Goal: Check status: Check status

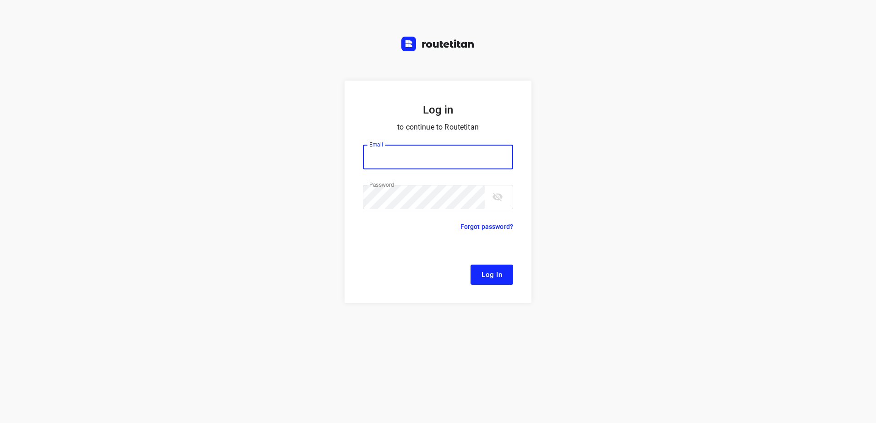
type input "remco@fruitopjewerk.nl"
click at [475, 271] on button "Log In" at bounding box center [491, 275] width 43 height 20
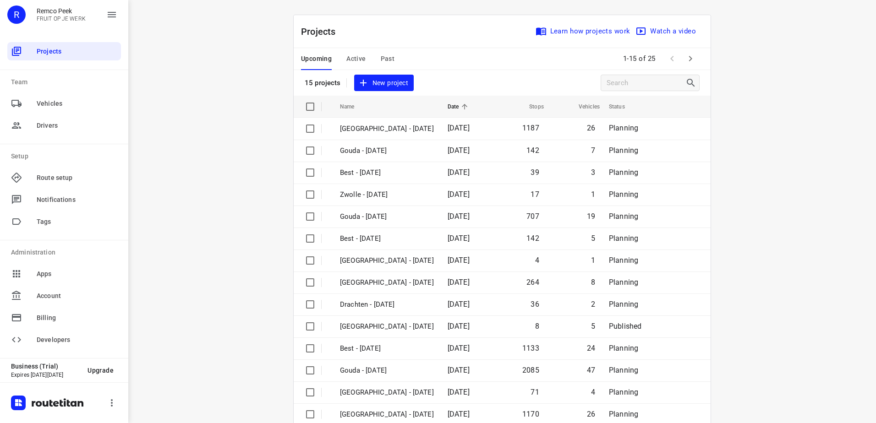
click at [352, 58] on span "Active" at bounding box center [355, 58] width 19 height 11
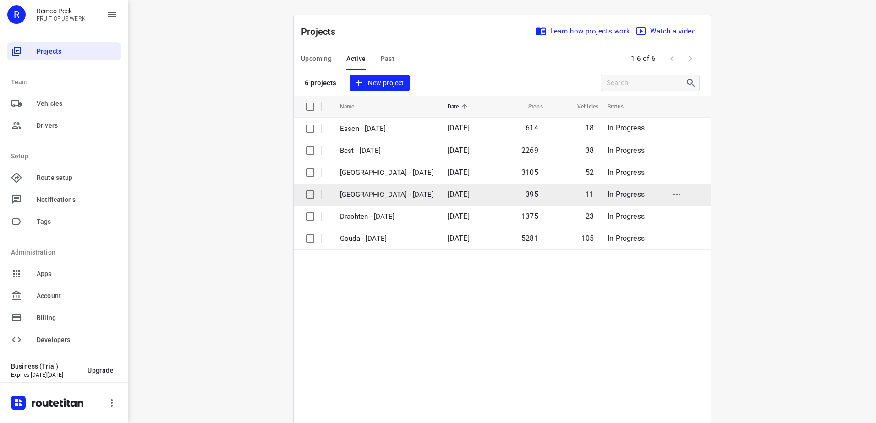
click at [355, 193] on p "[GEOGRAPHIC_DATA] - [DATE]" at bounding box center [387, 195] width 94 height 11
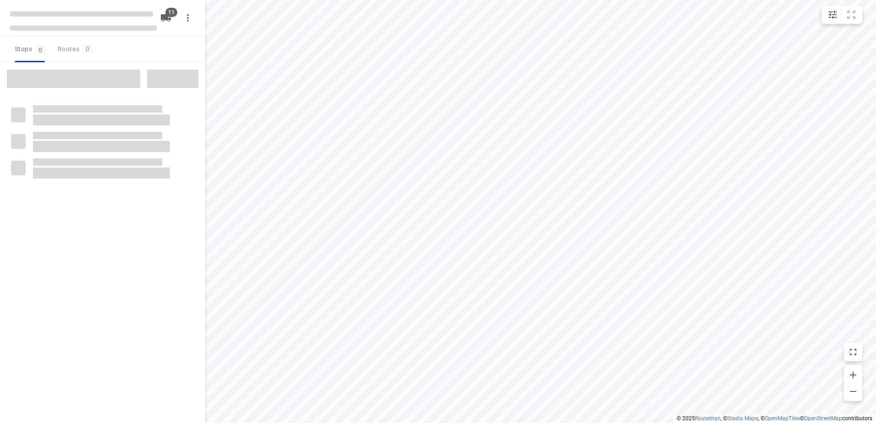
checkbox input "true"
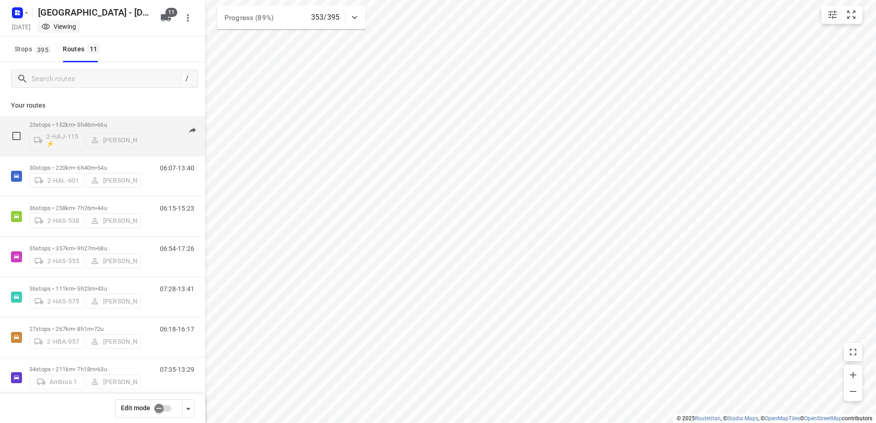
click at [82, 124] on p "23 stops • 152km • 5h46m • 66u" at bounding box center [85, 124] width 112 height 7
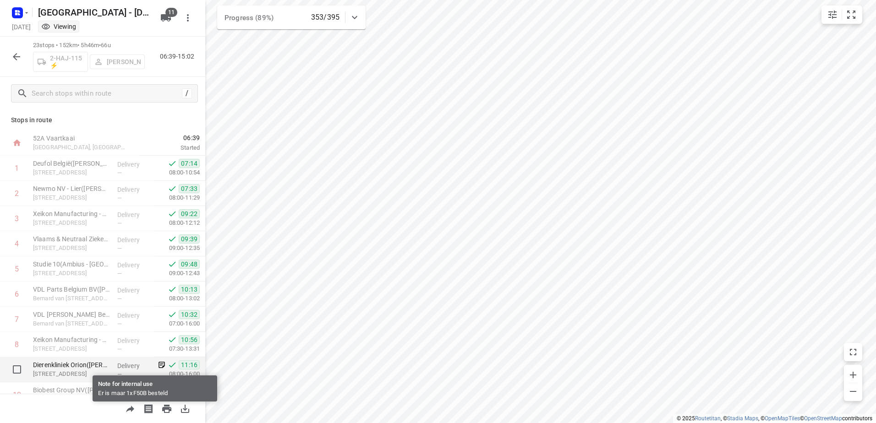
click at [158, 365] on icon at bounding box center [162, 365] width 8 height 8
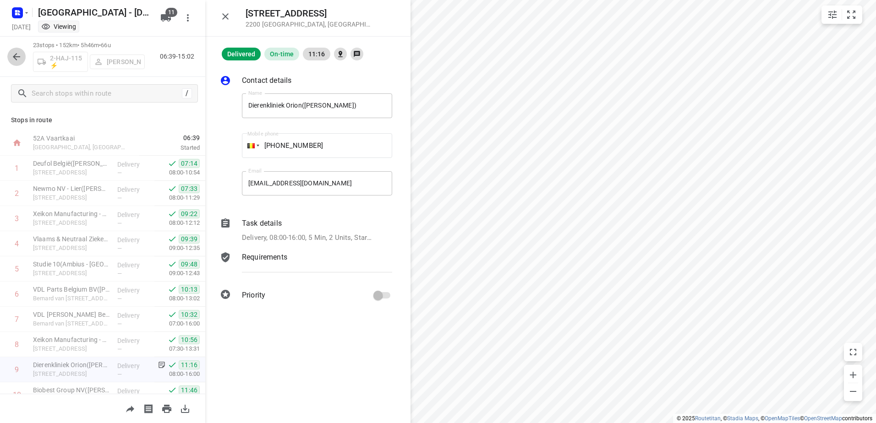
click at [19, 56] on icon "button" at bounding box center [16, 56] width 11 height 11
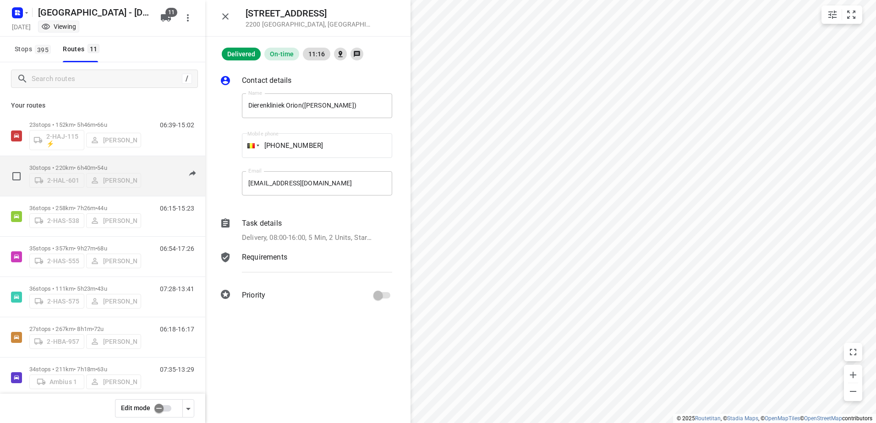
click at [68, 164] on p "30 stops • 220km • 6h40m • 54u" at bounding box center [85, 167] width 112 height 7
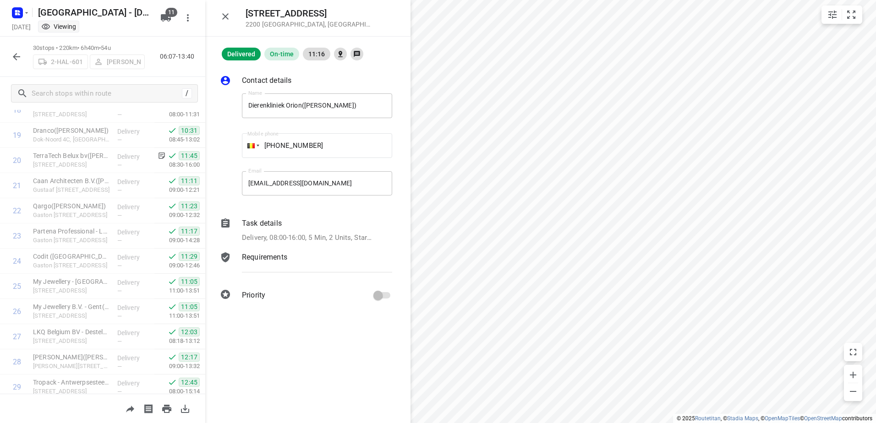
scroll to position [543, 0]
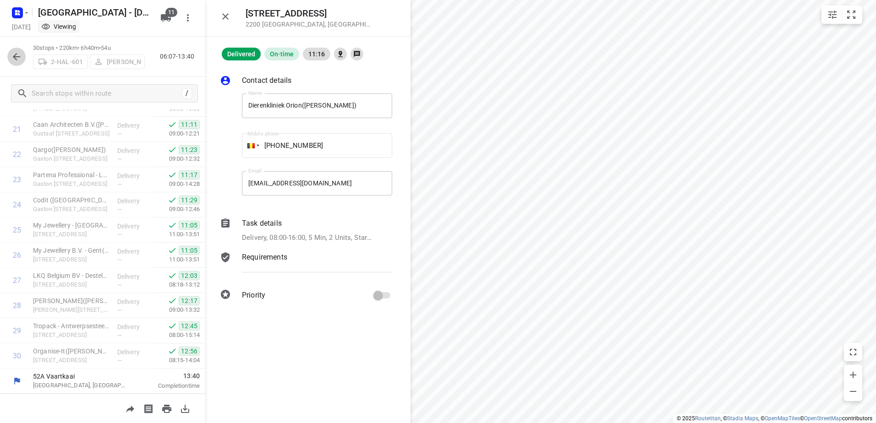
click at [12, 65] on button "button" at bounding box center [16, 57] width 18 height 18
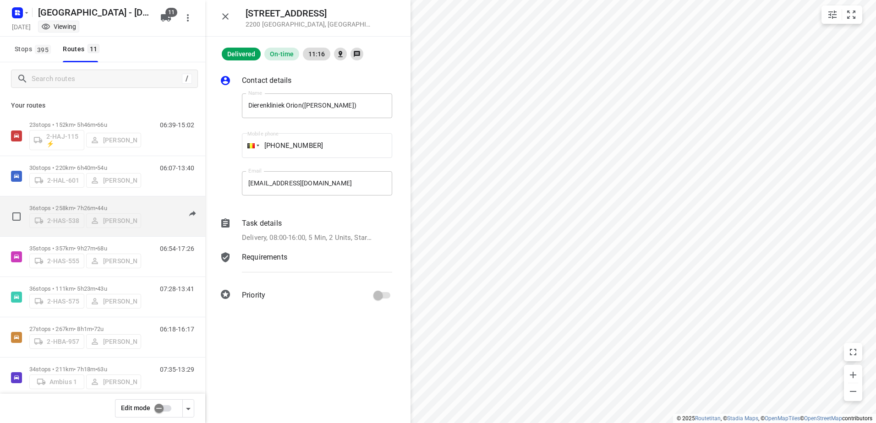
click at [40, 201] on div "36 stops • 258km • 7h26m • 44u 2-HAS-538 Maico Geers" at bounding box center [85, 216] width 112 height 33
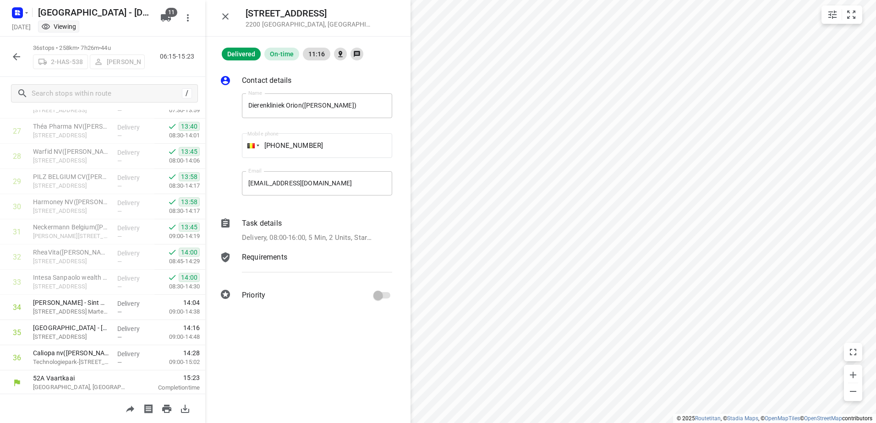
scroll to position [694, 0]
click at [20, 56] on icon "button" at bounding box center [16, 56] width 7 height 7
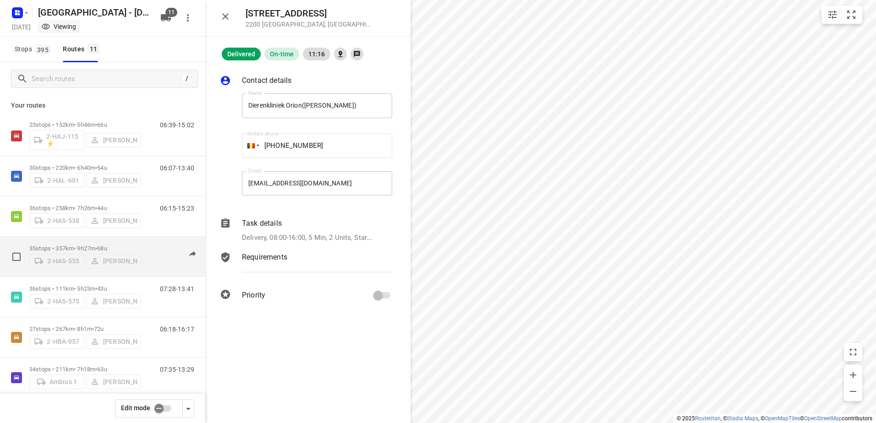
click at [64, 245] on p "35 stops • 357km • 9h27m • 68u" at bounding box center [85, 248] width 112 height 7
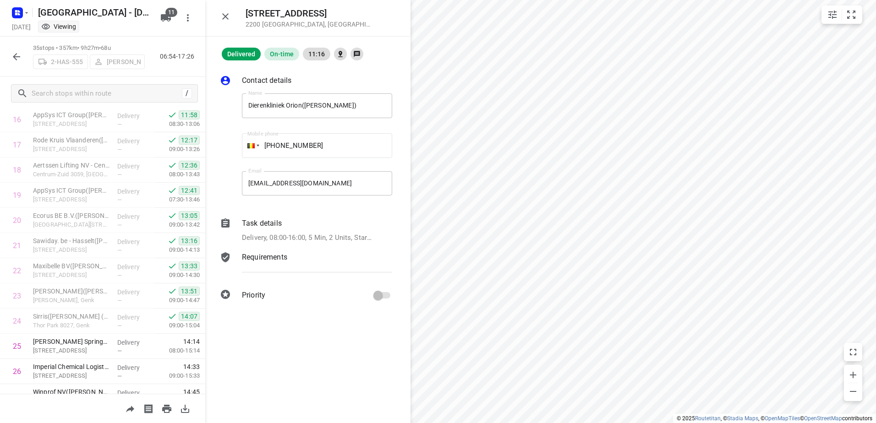
scroll to position [413, 0]
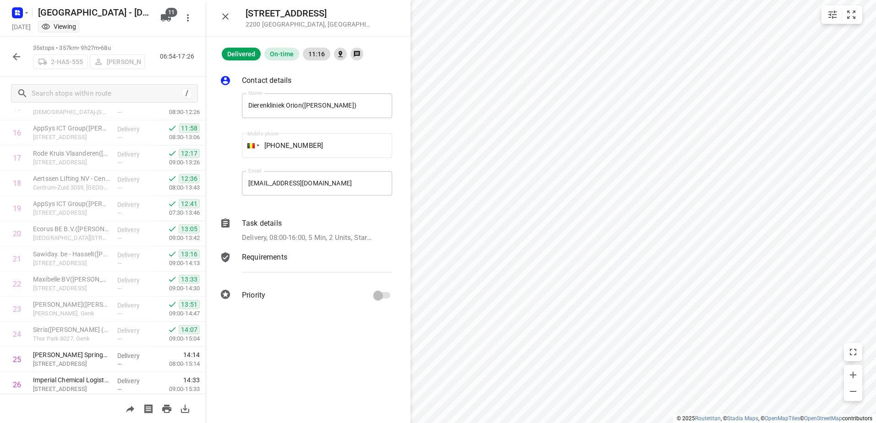
click at [14, 56] on icon "button" at bounding box center [16, 56] width 7 height 7
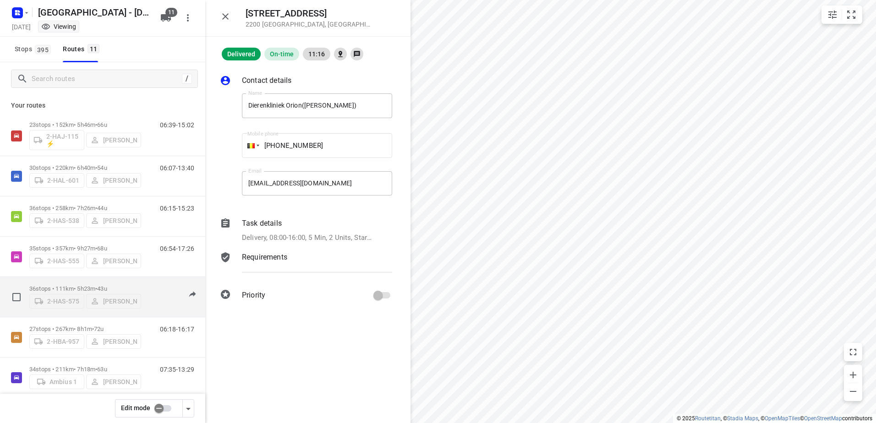
click at [75, 281] on div "36 stops • 111km • 5h23m • 43u 2-HAS-575 Kris Van Santvliet" at bounding box center [85, 297] width 112 height 33
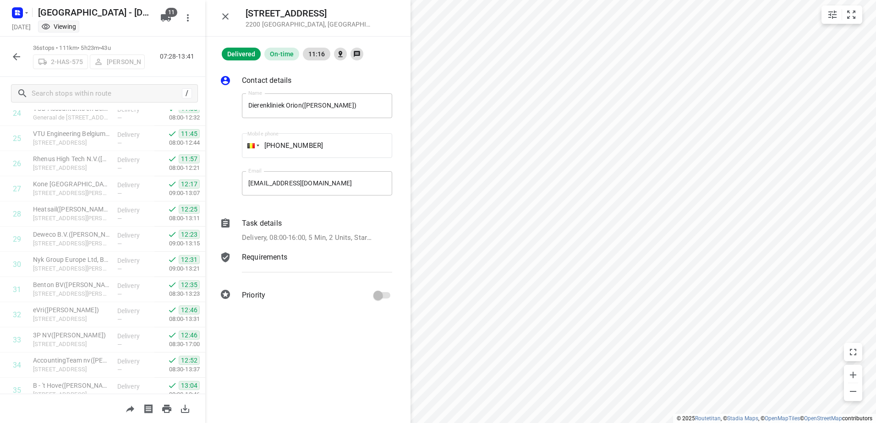
scroll to position [694, 0]
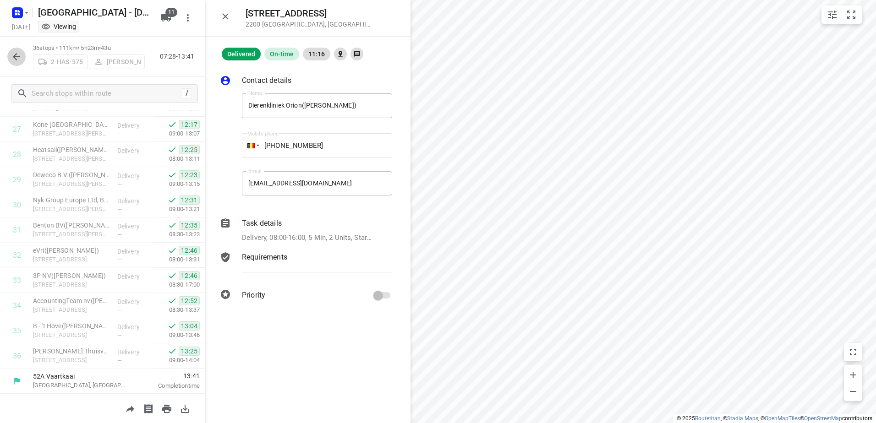
click at [15, 59] on icon "button" at bounding box center [16, 56] width 11 height 11
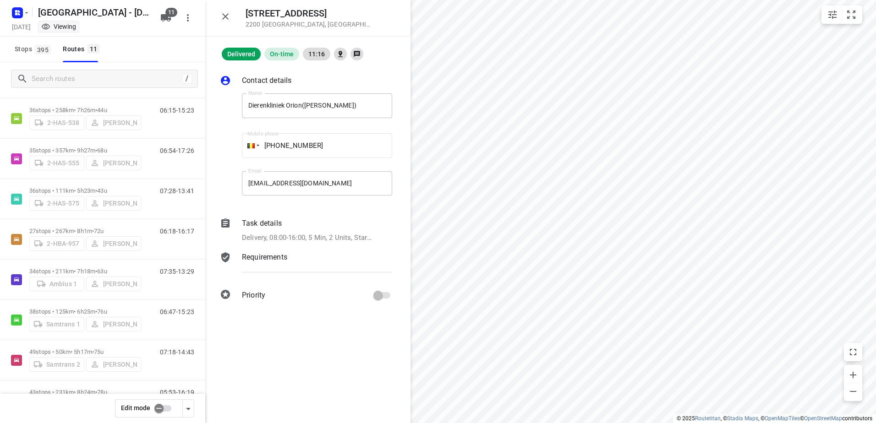
scroll to position [99, 0]
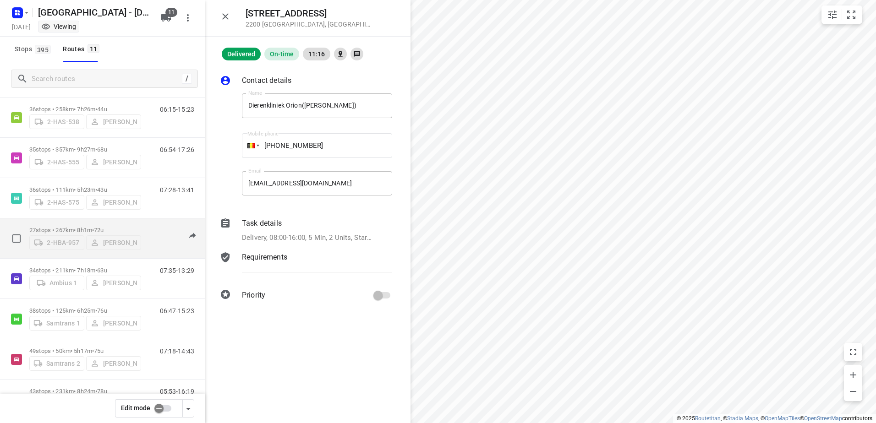
click at [89, 227] on p "27 stops • 267km • 8h1m • 72u" at bounding box center [85, 230] width 112 height 7
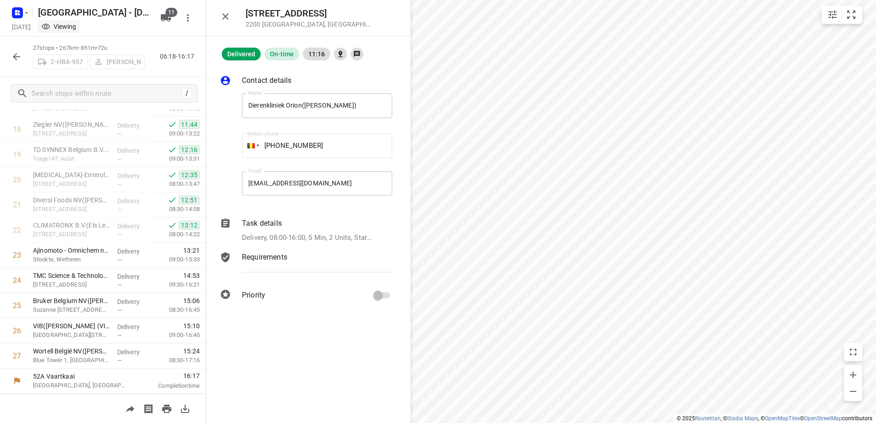
scroll to position [43, 0]
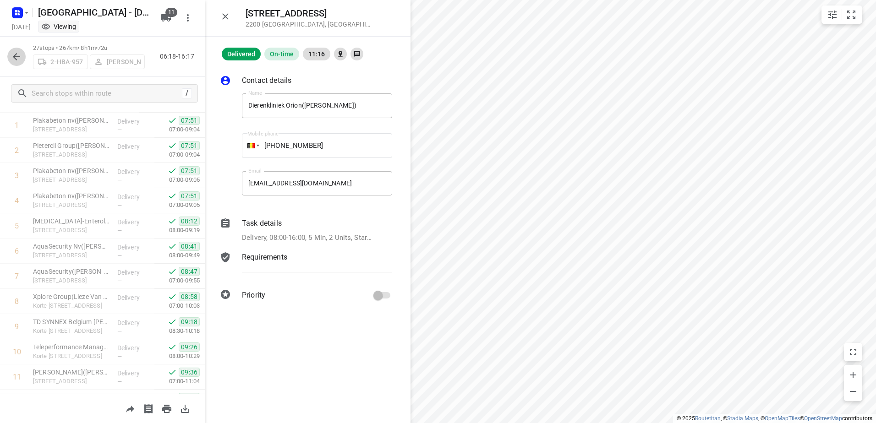
click at [12, 61] on icon "button" at bounding box center [16, 56] width 11 height 11
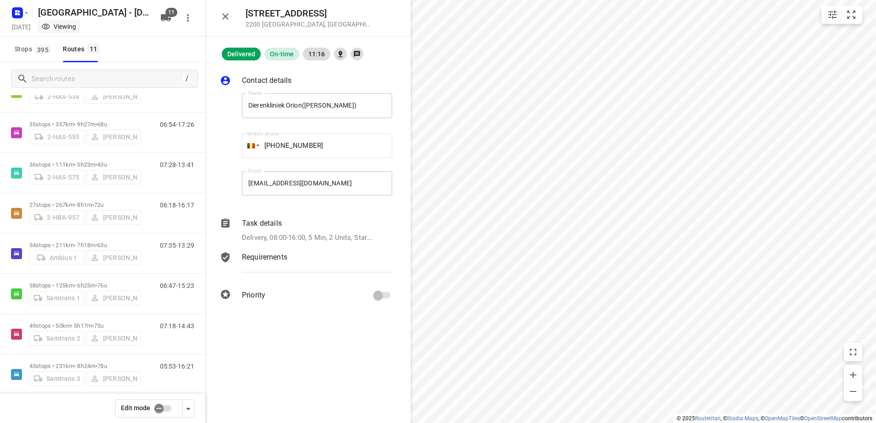
scroll to position [125, 0]
click at [79, 237] on div "34 stops • 211km • 7h18m • 63u Ambius 1 Kevin De Keulenaer" at bounding box center [85, 252] width 112 height 33
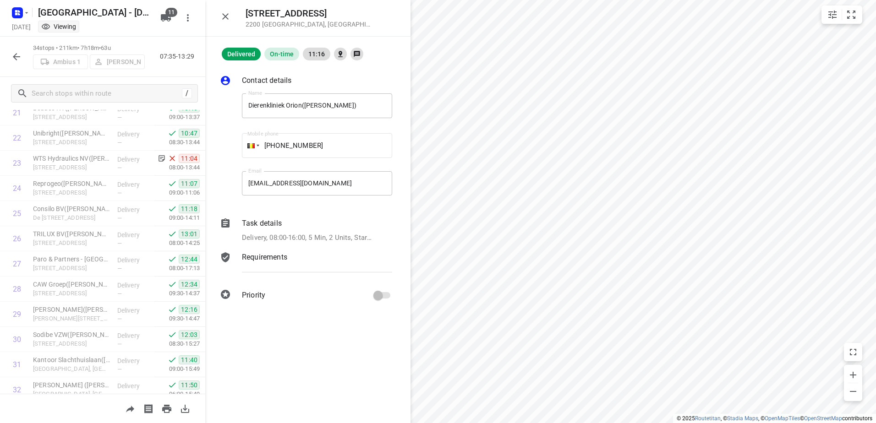
scroll to position [643, 0]
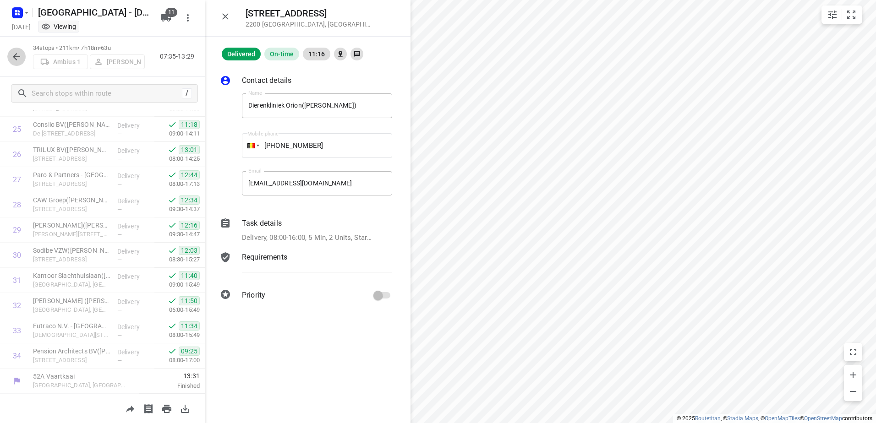
click at [13, 58] on icon "button" at bounding box center [16, 56] width 11 height 11
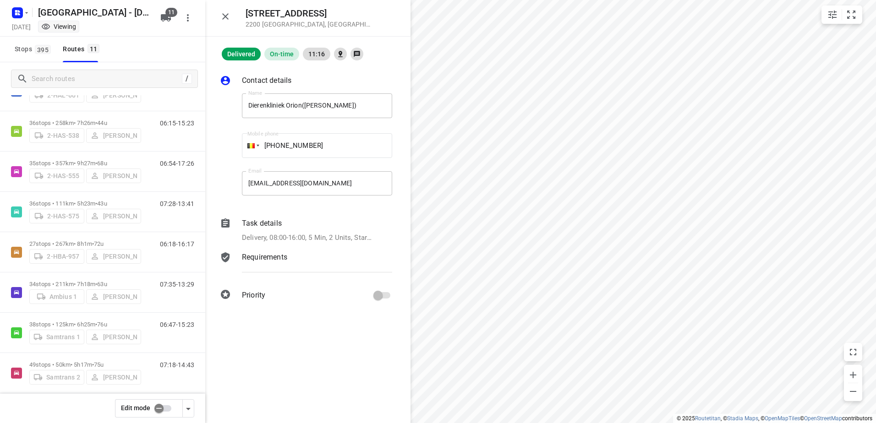
scroll to position [93, 0]
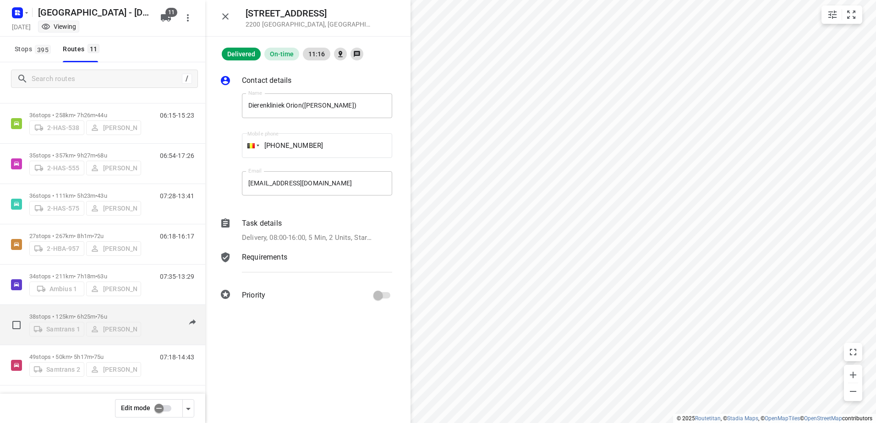
click at [78, 313] on p "38 stops • 125km • 6h25m • 76u" at bounding box center [85, 316] width 112 height 7
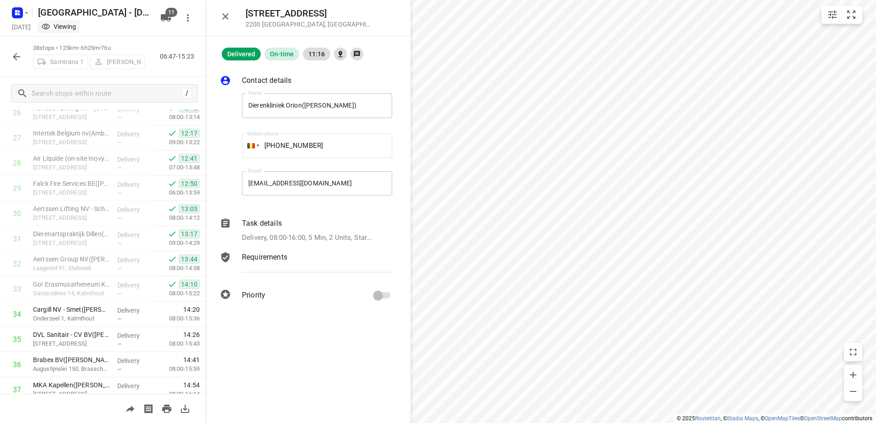
scroll to position [744, 0]
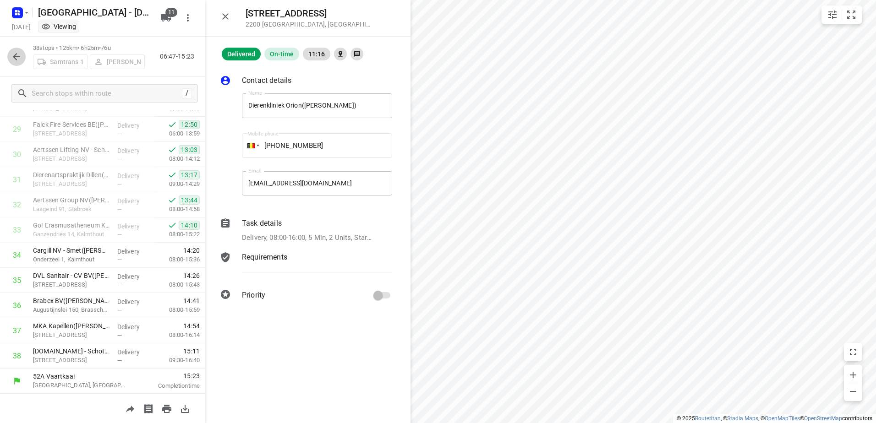
click at [14, 60] on icon "button" at bounding box center [16, 56] width 11 height 11
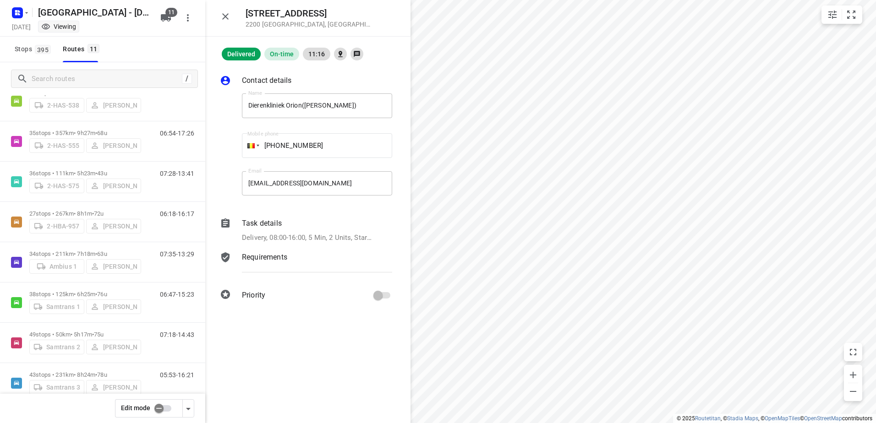
scroll to position [119, 0]
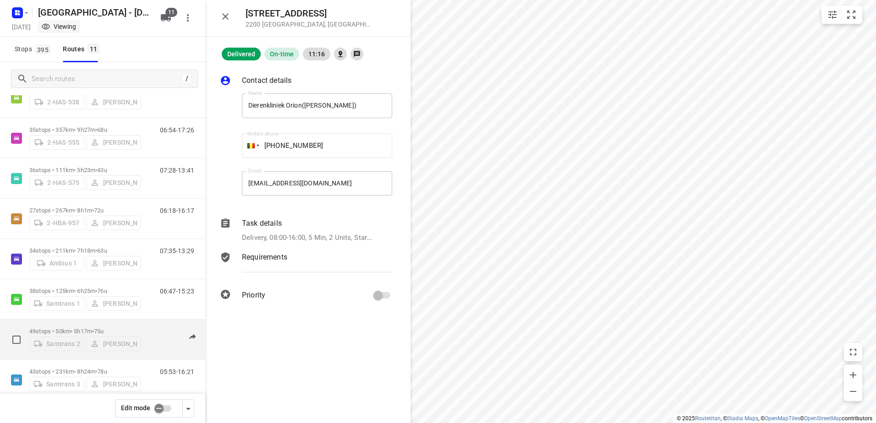
click at [84, 328] on p "49 stops • 50km • 5h17m • 75u" at bounding box center [85, 331] width 112 height 7
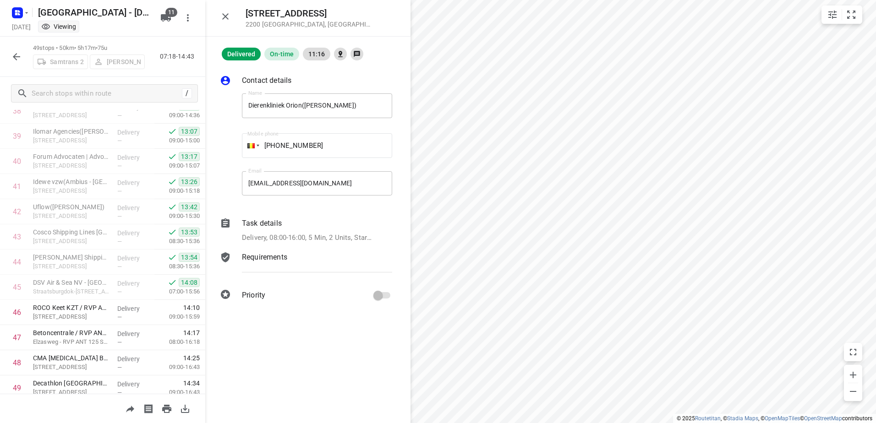
scroll to position [1021, 0]
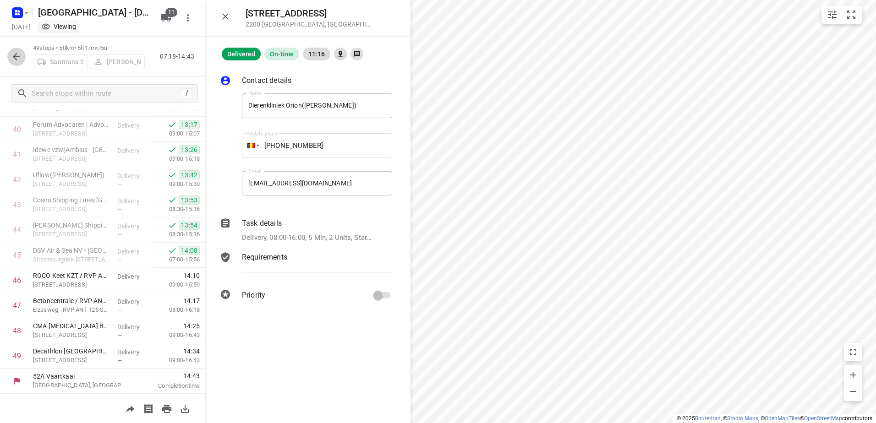
click at [21, 55] on icon "button" at bounding box center [16, 56] width 11 height 11
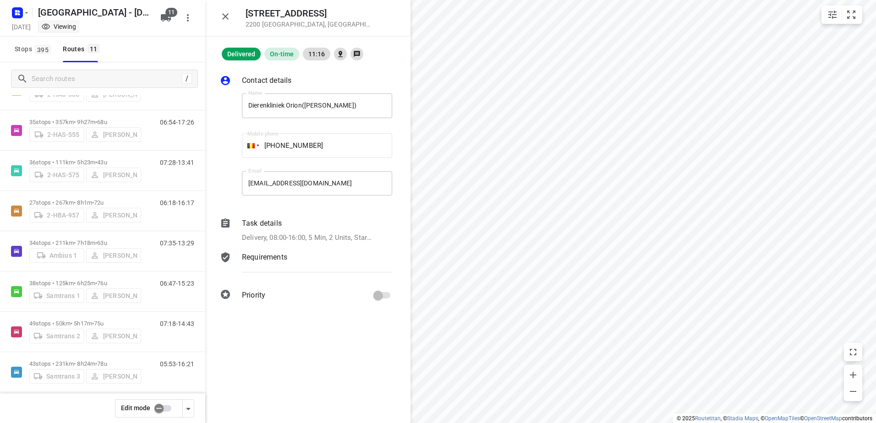
scroll to position [174, 0]
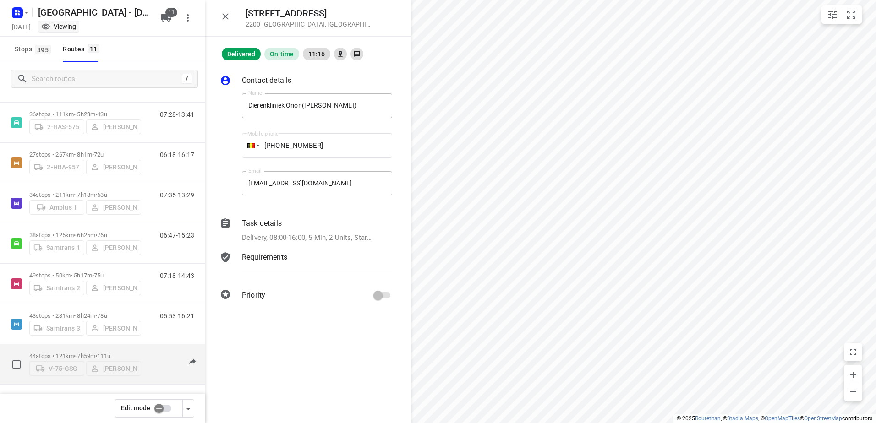
click at [53, 353] on p "44 stops • 121km • 7h59m • 111u" at bounding box center [85, 356] width 112 height 7
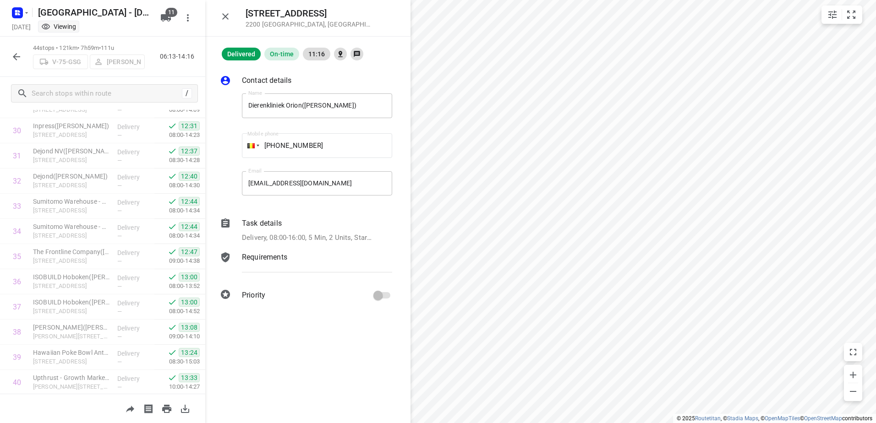
scroll to position [723, 0]
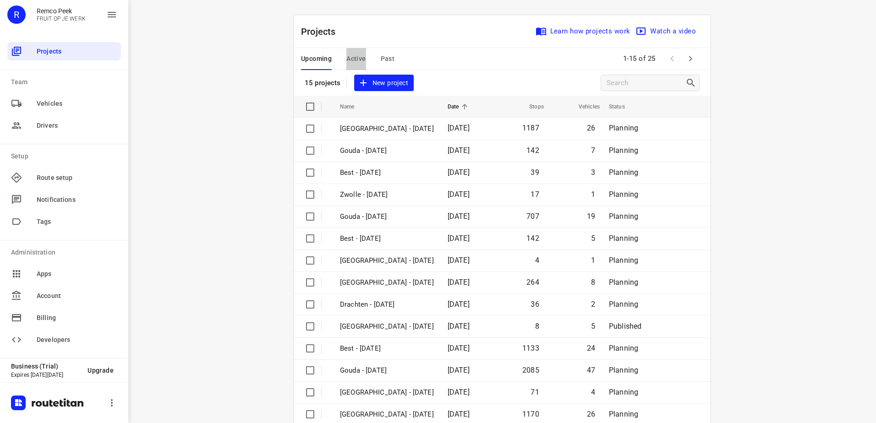
click at [347, 67] on button "Active" at bounding box center [355, 59] width 19 height 22
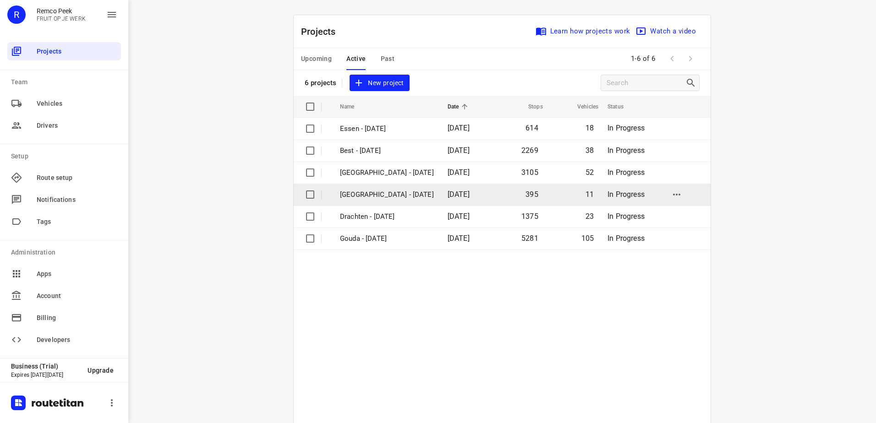
click at [351, 190] on p "[GEOGRAPHIC_DATA] - [DATE]" at bounding box center [387, 195] width 94 height 11
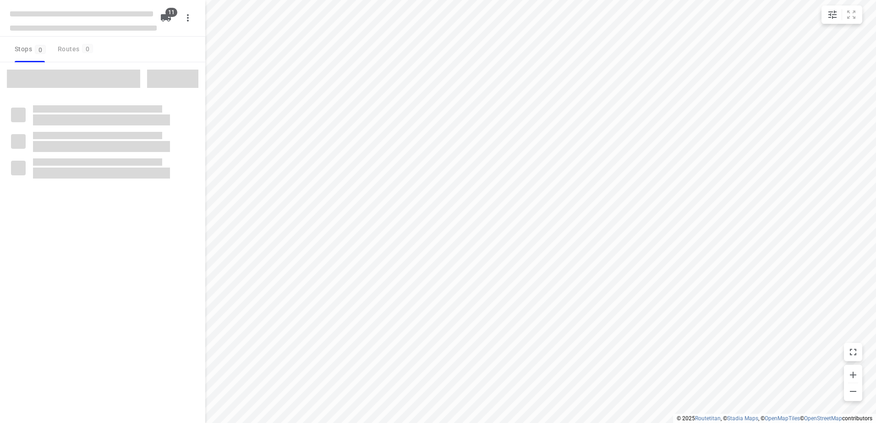
checkbox input "true"
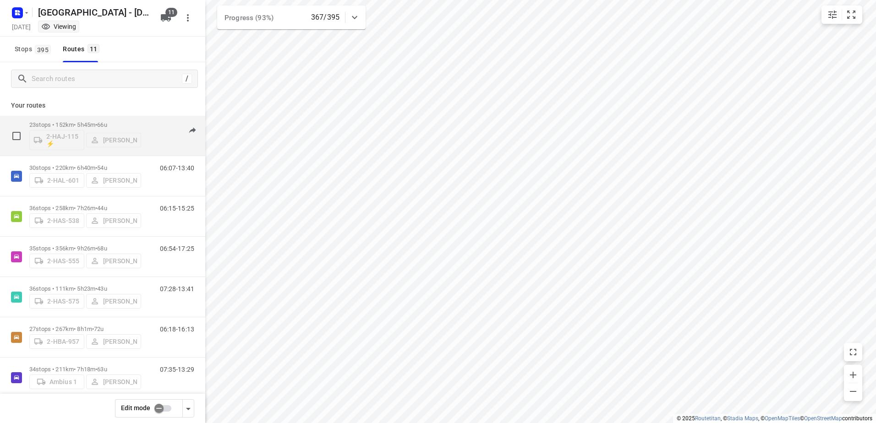
click at [91, 126] on p "23 stops • 152km • 5h45m • 66u" at bounding box center [85, 124] width 112 height 7
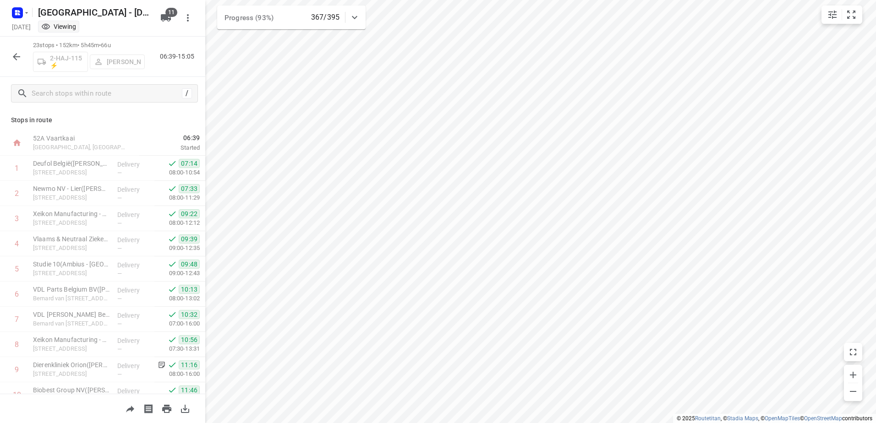
scroll to position [51, 0]
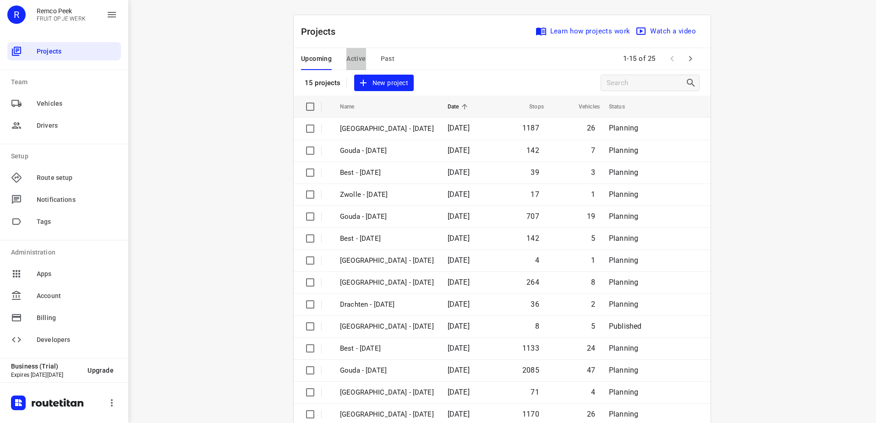
click at [348, 57] on span "Active" at bounding box center [355, 58] width 19 height 11
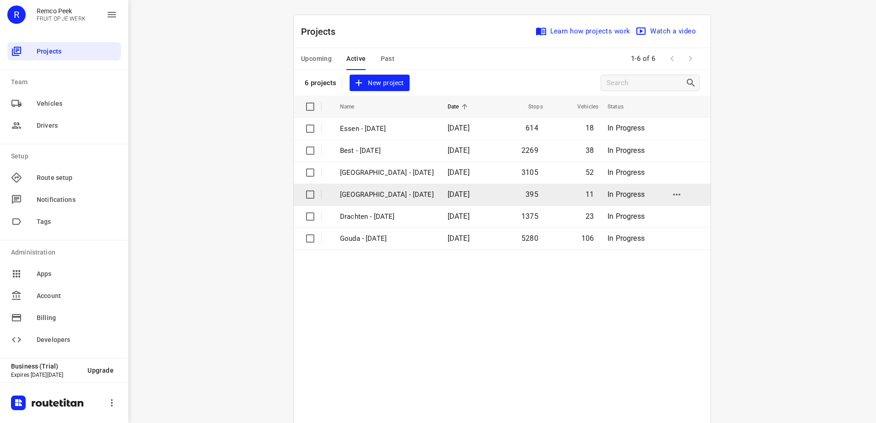
click at [355, 192] on p "[GEOGRAPHIC_DATA] - [DATE]" at bounding box center [387, 195] width 94 height 11
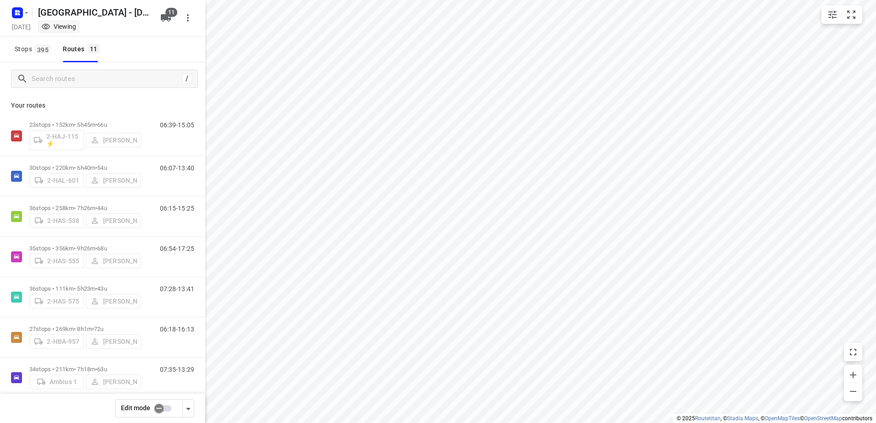
checkbox input "true"
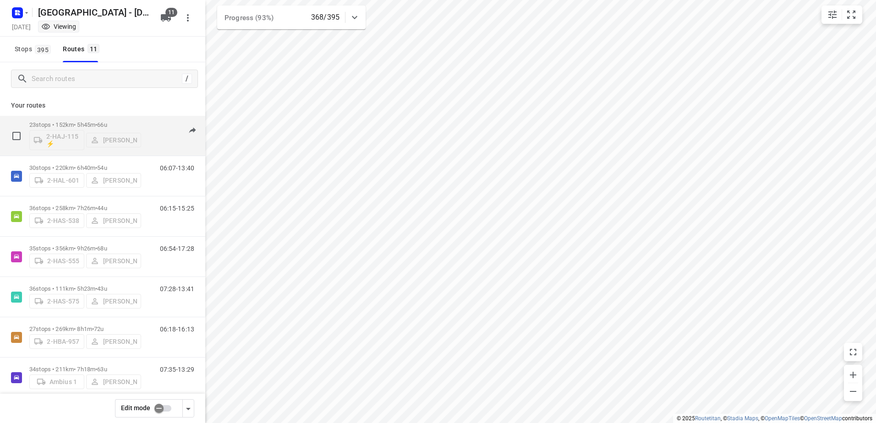
click at [92, 122] on p "23 stops • 152km • 5h45m • 66u" at bounding box center [85, 124] width 112 height 7
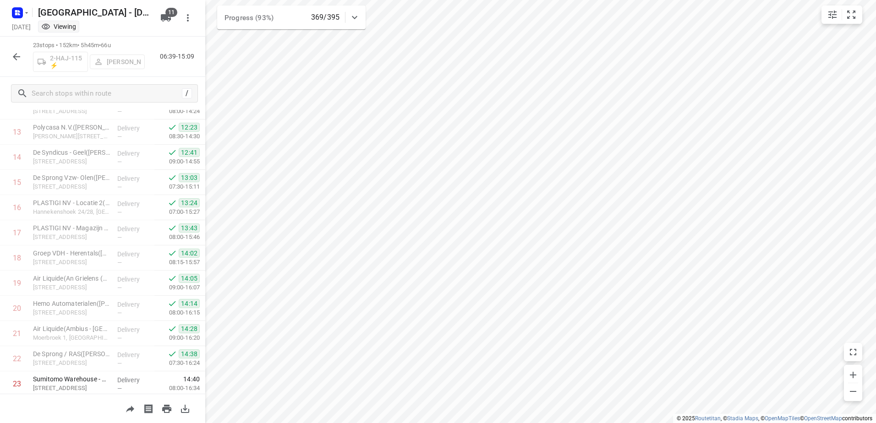
scroll to position [366, 0]
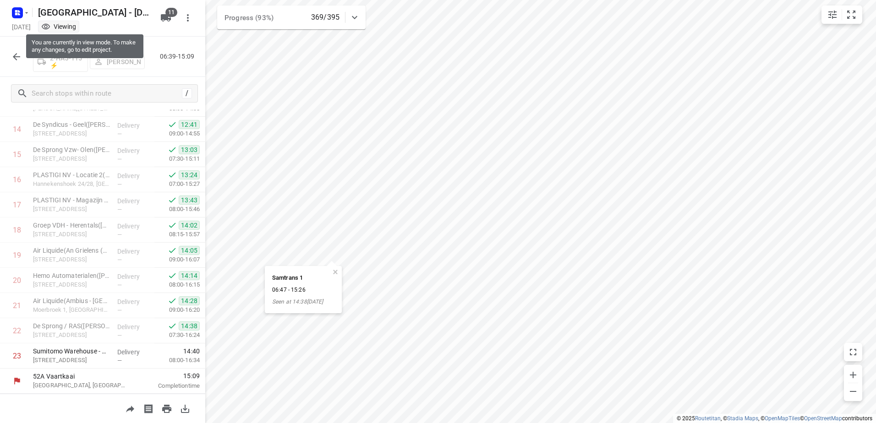
click at [76, 29] on div "Viewing" at bounding box center [58, 26] width 35 height 9
click at [16, 56] on icon "button" at bounding box center [16, 56] width 7 height 7
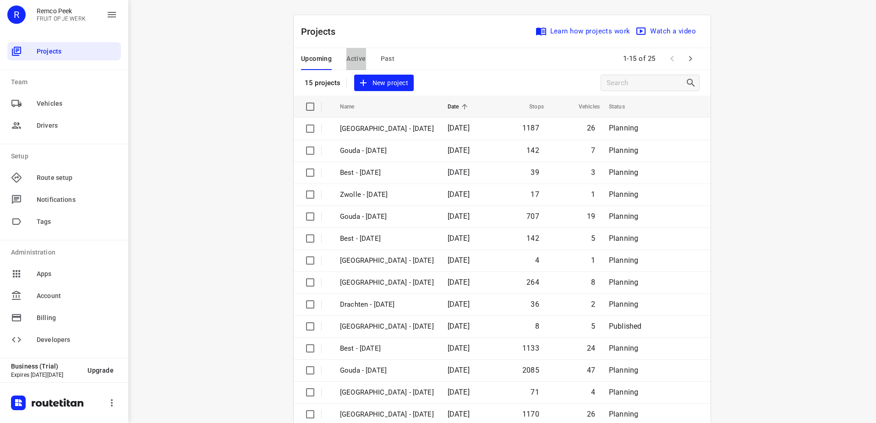
click at [353, 58] on span "Active" at bounding box center [355, 58] width 19 height 11
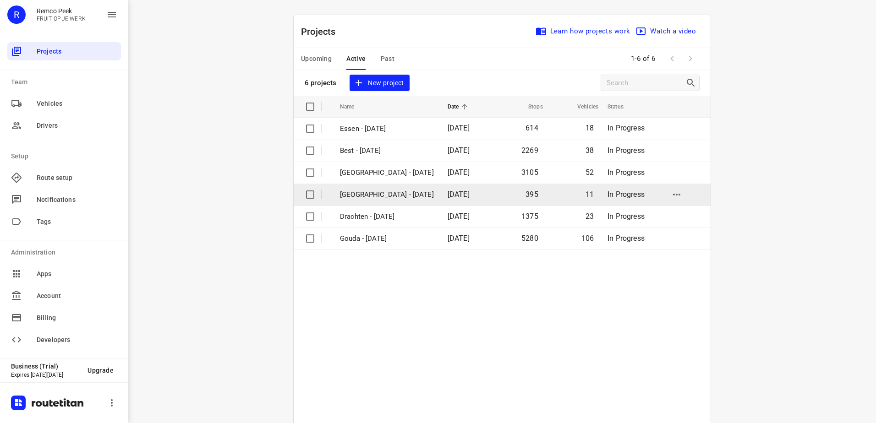
click at [345, 192] on p "[GEOGRAPHIC_DATA] - [DATE]" at bounding box center [387, 195] width 94 height 11
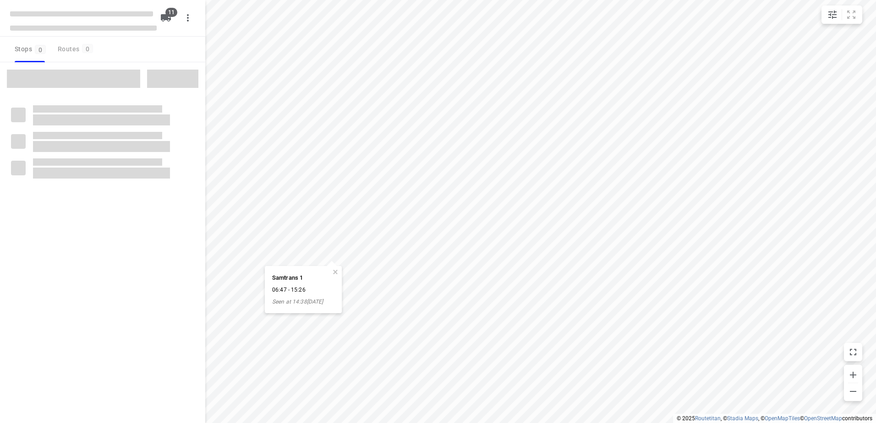
checkbox input "true"
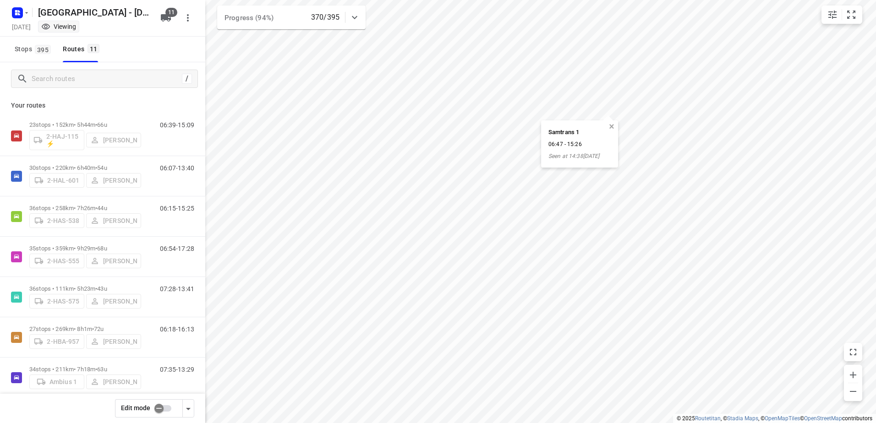
click at [611, 125] on button "button" at bounding box center [611, 127] width 8 height 8
click at [831, 16] on icon "small contained button group" at bounding box center [832, 15] width 8 height 8
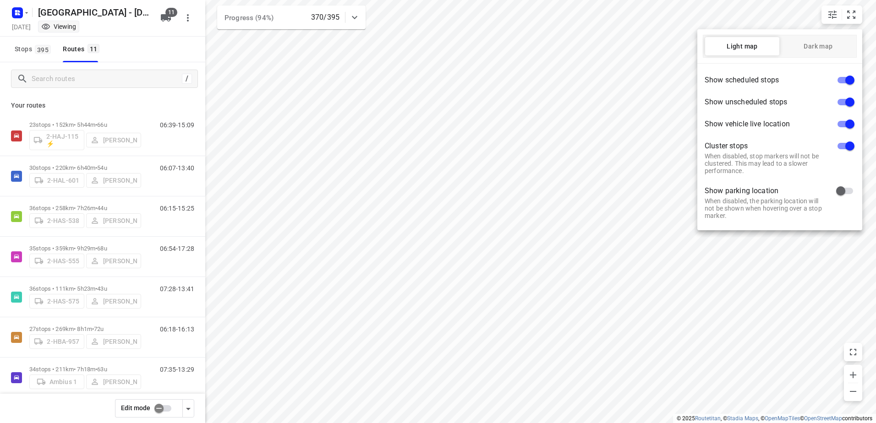
click at [649, 89] on div at bounding box center [438, 211] width 876 height 423
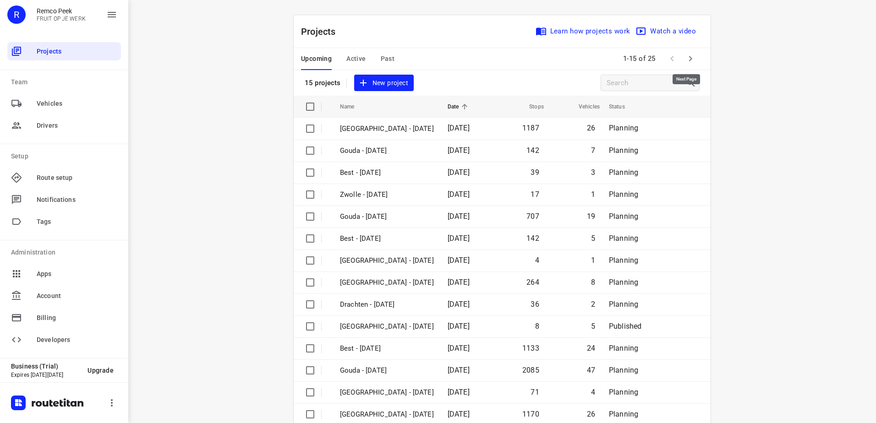
click at [694, 60] on button "button" at bounding box center [690, 58] width 18 height 18
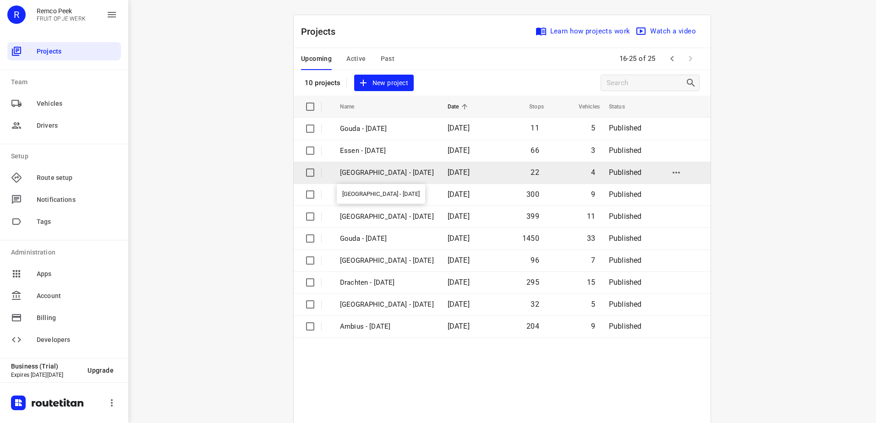
click at [370, 172] on p "[GEOGRAPHIC_DATA] - [DATE]" at bounding box center [387, 173] width 94 height 11
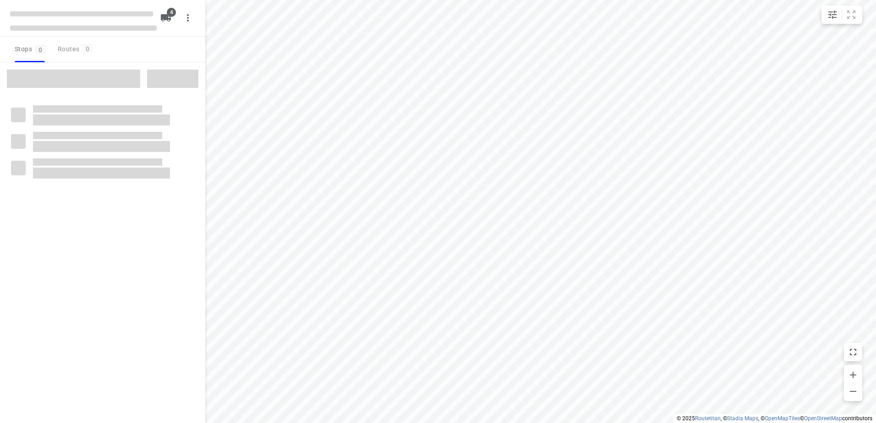
checkbox input "true"
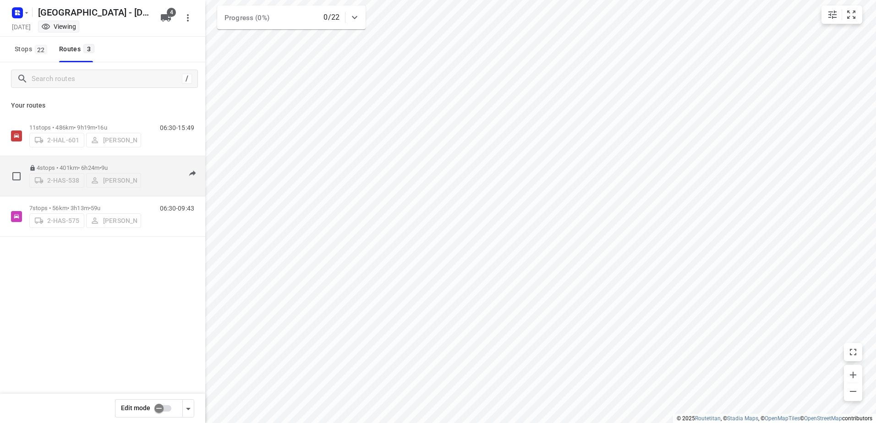
click at [107, 180] on div "2-HAS-538 [PERSON_NAME]" at bounding box center [85, 179] width 112 height 16
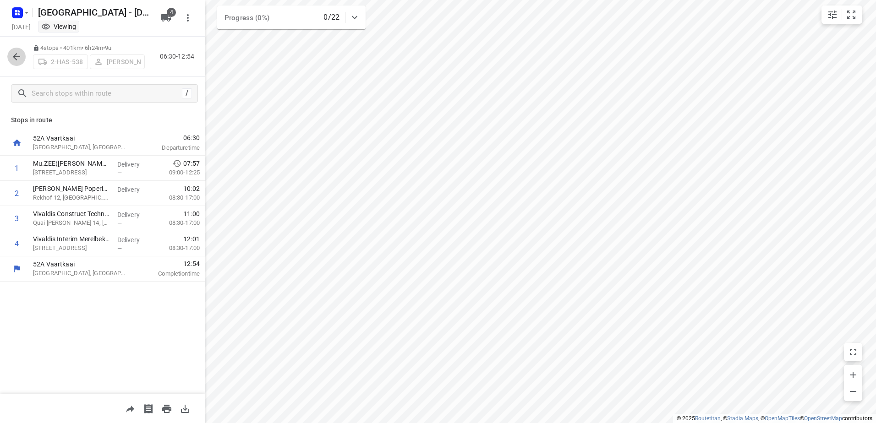
click at [14, 58] on icon "button" at bounding box center [16, 56] width 11 height 11
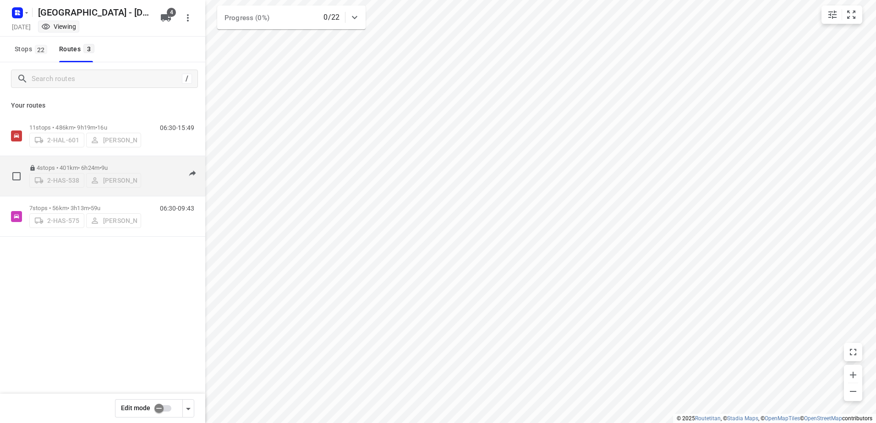
click at [82, 164] on p "4 stops • 401km • 6h24m • 9u" at bounding box center [85, 167] width 112 height 7
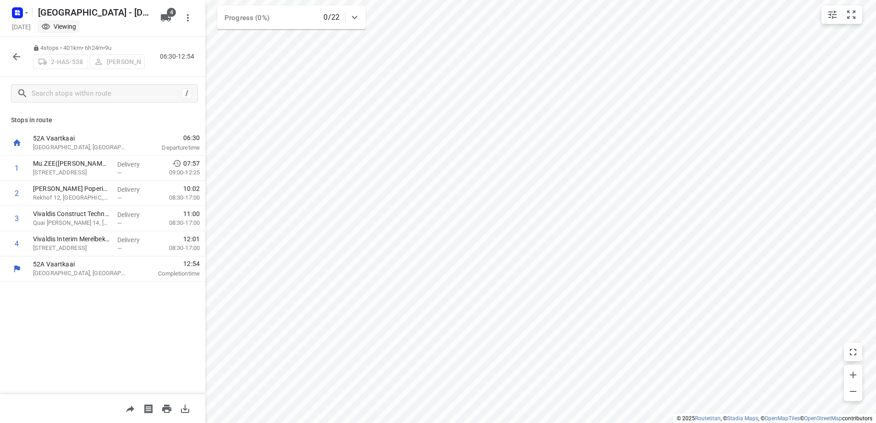
click at [120, 65] on div "2-HAS-538 [PERSON_NAME]" at bounding box center [89, 61] width 112 height 16
click at [19, 54] on icon "button" at bounding box center [16, 56] width 11 height 11
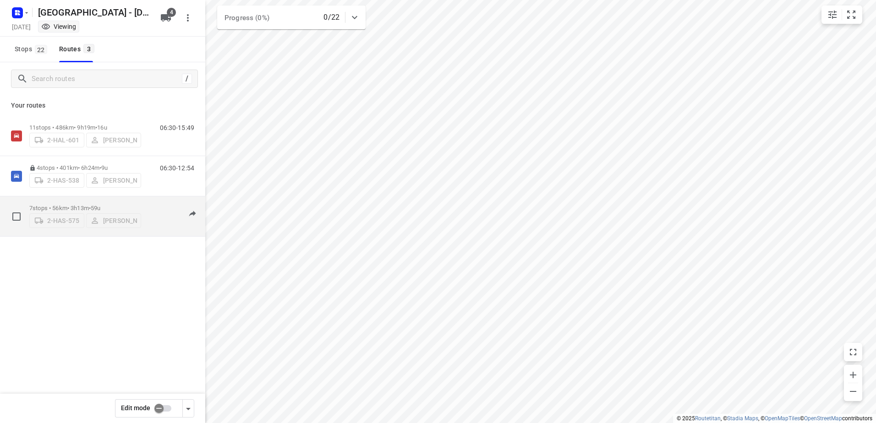
click at [76, 205] on p "7 stops • 56km • 3h13m • 59u" at bounding box center [85, 208] width 112 height 7
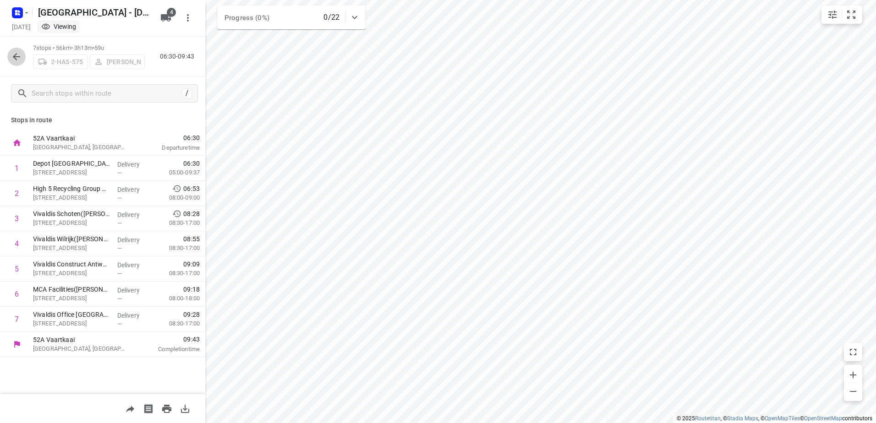
click at [16, 62] on icon "button" at bounding box center [16, 56] width 11 height 11
